Goal: Task Accomplishment & Management: Use online tool/utility

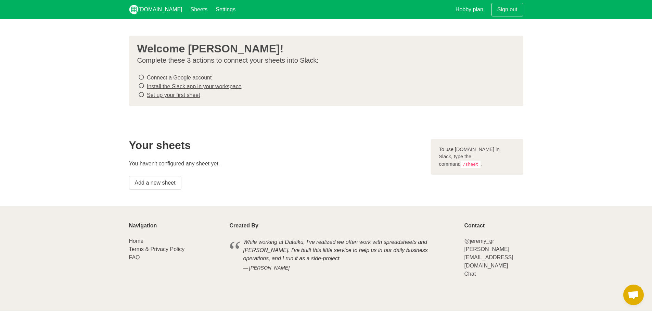
click at [411, 157] on div "Your sheets You haven't configured any sheet yet. Add a new sheet" at bounding box center [276, 164] width 302 height 59
drag, startPoint x: 258, startPoint y: 167, endPoint x: 222, endPoint y: 156, distance: 38.2
click at [221, 147] on div "Your sheets You haven't configured any sheet yet. Add a new sheet" at bounding box center [276, 164] width 302 height 59
click at [223, 159] on p "You haven't configured any sheet yet." at bounding box center [276, 163] width 294 height 8
click at [168, 178] on link "Add a new sheet" at bounding box center [155, 183] width 52 height 14
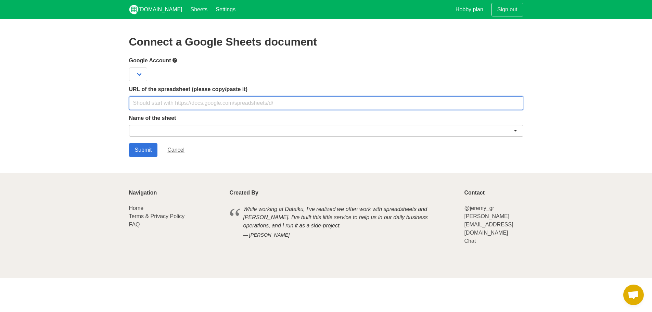
click at [179, 104] on input "text" at bounding box center [326, 103] width 394 height 14
paste input "[URL][DOMAIN_NAME]"
type input "[URL][DOMAIN_NAME]"
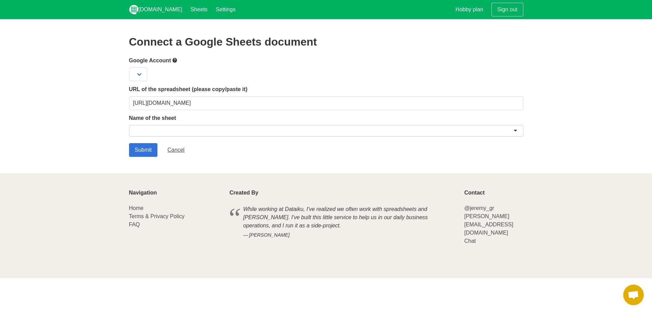
click at [224, 130] on div at bounding box center [326, 131] width 394 height 12
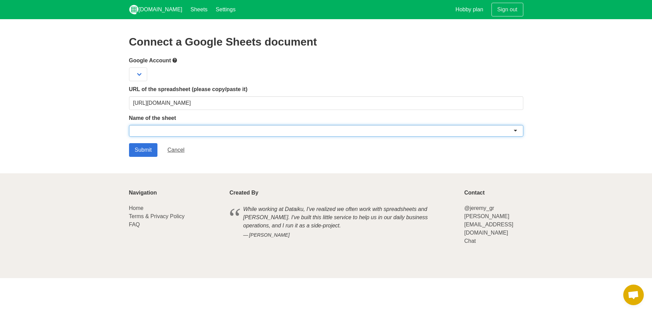
paste input "FNRtest"
type input "FNRtest"
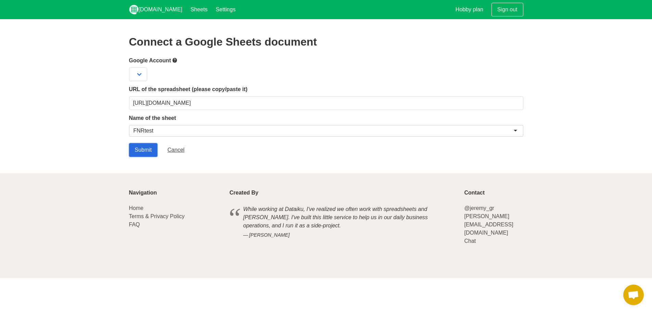
click at [147, 149] on input "Submit" at bounding box center [143, 150] width 29 height 14
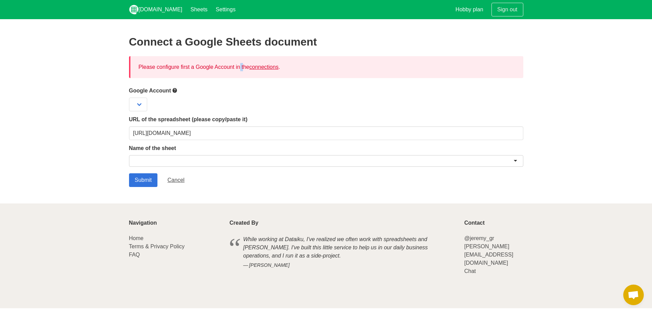
drag, startPoint x: 202, startPoint y: 69, endPoint x: 218, endPoint y: 68, distance: 15.8
click at [218, 68] on div "Please configure first a Google Account in the connections ." at bounding box center [326, 67] width 394 height 22
click at [266, 69] on link "connections" at bounding box center [263, 67] width 29 height 6
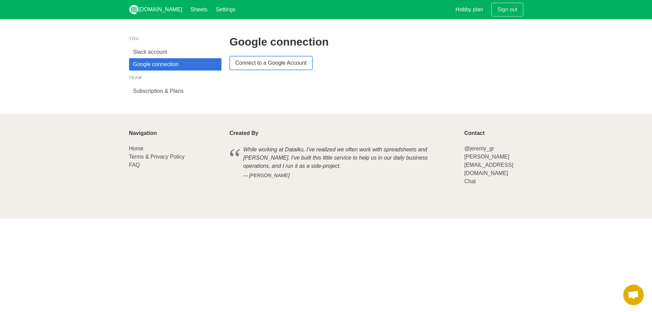
click at [247, 64] on link "Connect to a Google Account" at bounding box center [271, 63] width 83 height 14
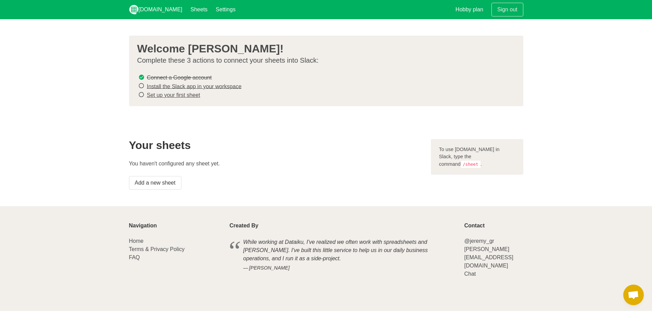
click at [158, 84] on link "Install the Slack app in your workspace" at bounding box center [194, 86] width 95 height 6
